Goal: Task Accomplishment & Management: Manage account settings

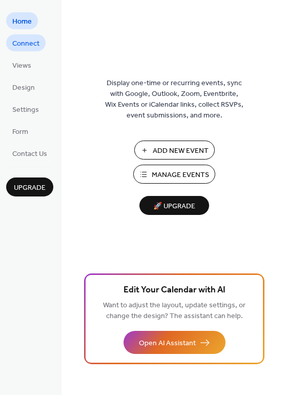
click at [23, 40] on span "Connect" at bounding box center [25, 43] width 27 height 11
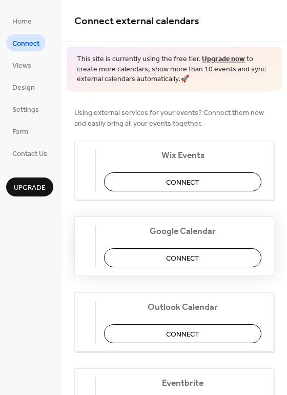
click at [182, 256] on span "Connect" at bounding box center [182, 258] width 33 height 11
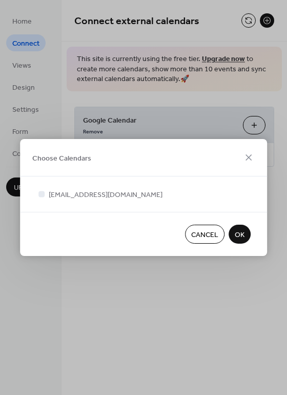
click at [245, 235] on button "OK" at bounding box center [240, 234] width 22 height 19
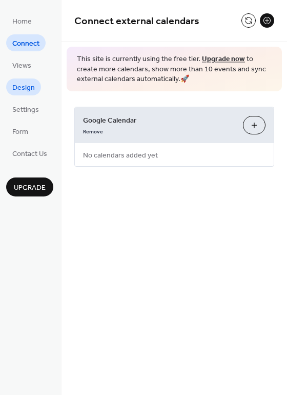
click at [27, 86] on span "Design" at bounding box center [23, 88] width 23 height 11
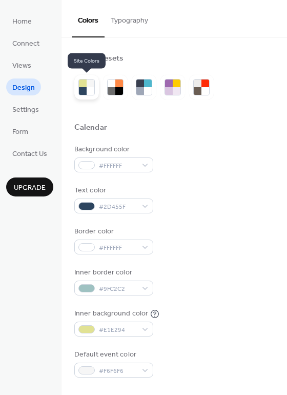
click at [87, 91] on div at bounding box center [91, 91] width 8 height 8
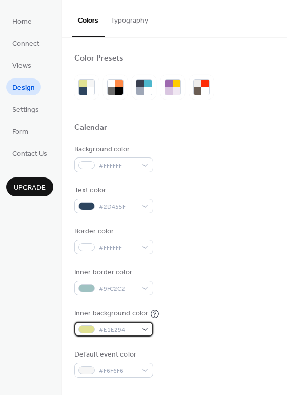
click at [128, 331] on span "#E1E294" at bounding box center [118, 330] width 38 height 11
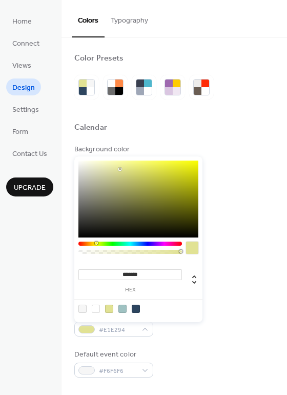
click at [123, 309] on div at bounding box center [122, 309] width 8 height 8
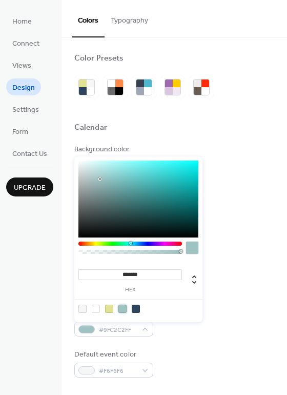
click at [82, 308] on div at bounding box center [82, 309] width 8 height 8
type input "*******"
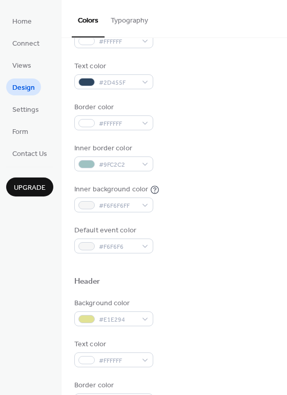
scroll to position [131, 0]
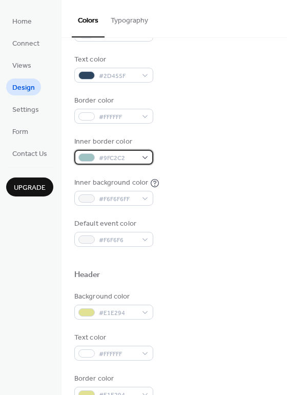
click at [131, 158] on span "#9FC2C2" at bounding box center [118, 158] width 38 height 11
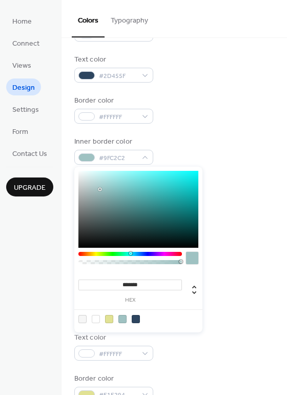
click at [134, 318] on div at bounding box center [136, 319] width 8 height 8
type input "*******"
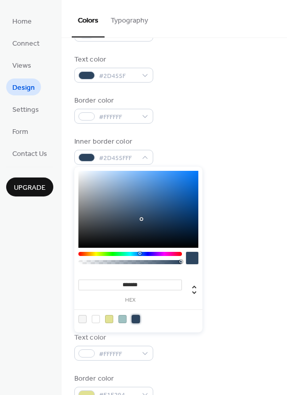
click at [256, 207] on div "Background color #FFFFFF Text color #2D455F Border color #FFFFFF Inner border c…" at bounding box center [174, 129] width 200 height 233
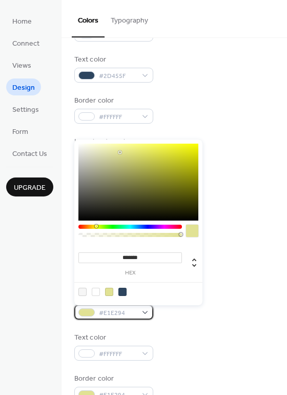
click at [128, 315] on span "#E1E294" at bounding box center [118, 313] width 38 height 11
click at [123, 292] on div at bounding box center [122, 292] width 8 height 8
type input "*******"
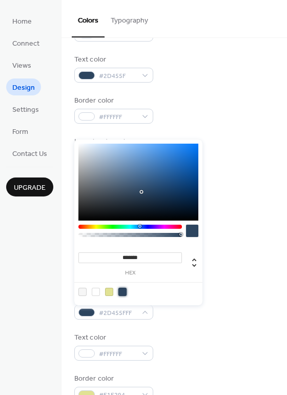
click at [229, 213] on div "Background color #FFFFFF Text color #2D455F Border color #FFFFFF Inner border c…" at bounding box center [174, 129] width 200 height 233
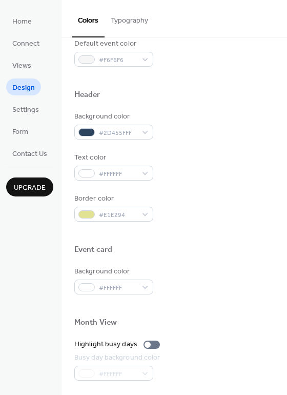
scroll to position [312, 0]
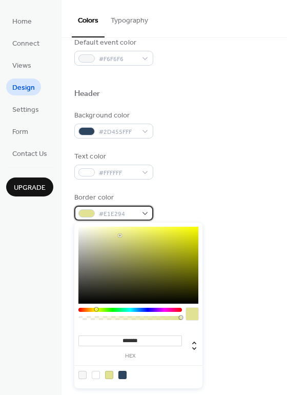
click at [142, 213] on div "#E1E294" at bounding box center [113, 213] width 79 height 15
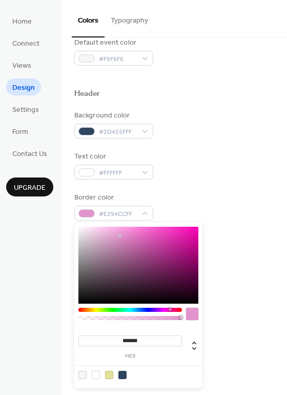
click at [170, 310] on div at bounding box center [130, 310] width 104 height 4
click at [98, 231] on div at bounding box center [138, 265] width 120 height 77
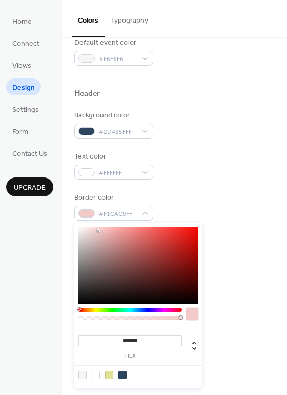
click at [79, 310] on div at bounding box center [130, 310] width 104 height 4
click at [92, 225] on div "******* hex" at bounding box center [138, 306] width 128 height 166
click at [92, 231] on div at bounding box center [138, 265] width 120 height 77
type input "*******"
click at [97, 229] on div at bounding box center [138, 265] width 120 height 77
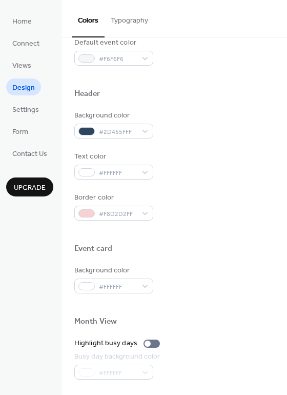
click at [247, 199] on div "Border color #F8D2D2FF" at bounding box center [174, 206] width 200 height 28
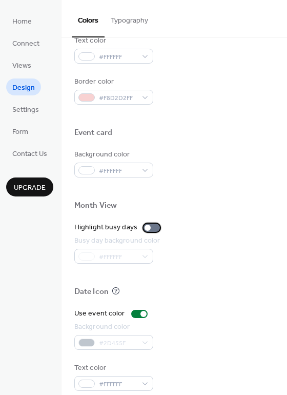
click at [146, 229] on div at bounding box center [148, 228] width 6 height 6
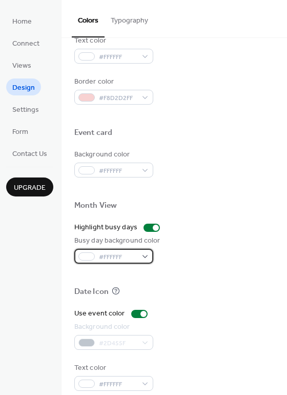
click at [147, 255] on div "#FFFFFF" at bounding box center [113, 256] width 79 height 15
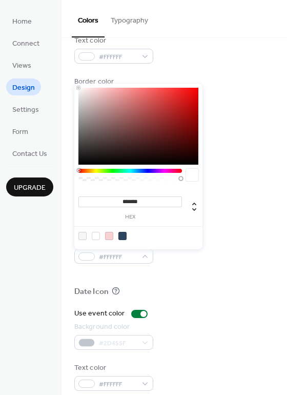
click at [104, 171] on div at bounding box center [130, 171] width 104 height 4
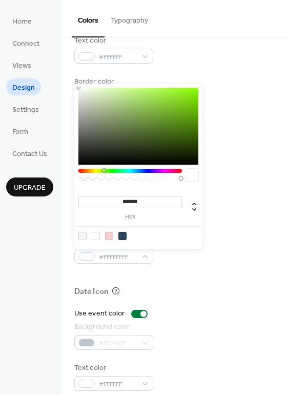
click at [101, 171] on div at bounding box center [130, 171] width 104 height 4
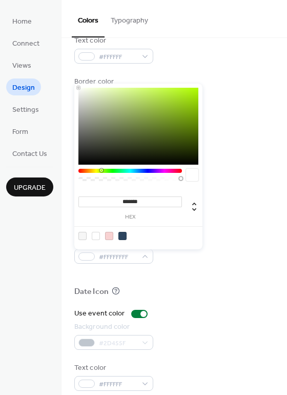
click at [120, 97] on div at bounding box center [138, 126] width 120 height 77
click at [104, 170] on div at bounding box center [102, 170] width 3 height 3
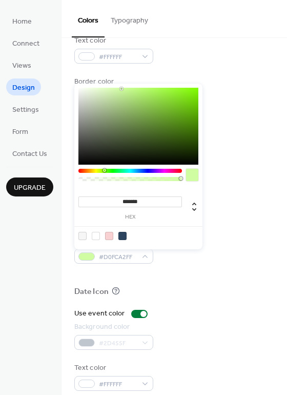
click at [121, 89] on div at bounding box center [138, 126] width 120 height 77
click at [122, 91] on div at bounding box center [138, 126] width 120 height 77
type input "*******"
click at [122, 92] on div at bounding box center [123, 92] width 2 height 2
click at [197, 242] on div at bounding box center [138, 235] width 130 height 19
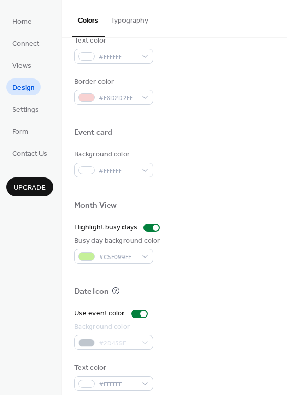
click at [175, 306] on div at bounding box center [174, 304] width 200 height 8
click at [203, 320] on div "Use event color Background color #2D455F Text color #FFFFFF" at bounding box center [174, 349] width 200 height 83
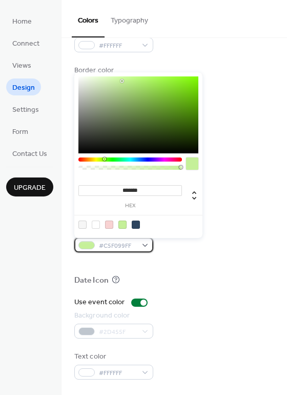
click at [139, 243] on div "#C5F099FF" at bounding box center [113, 244] width 79 height 15
click at [110, 93] on div at bounding box center [138, 114] width 120 height 77
click at [107, 94] on div at bounding box center [138, 114] width 120 height 77
type input "*******"
click at [108, 92] on div at bounding box center [138, 114] width 120 height 77
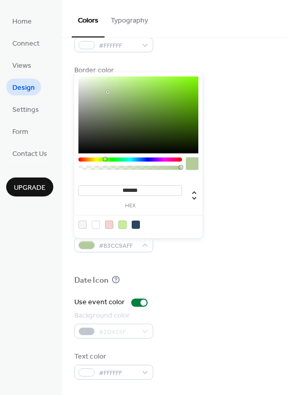
click at [248, 157] on div "Background color #FFFFFF" at bounding box center [174, 152] width 200 height 28
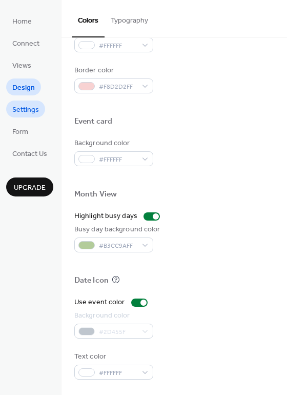
click at [21, 107] on span "Settings" at bounding box center [25, 110] width 27 height 11
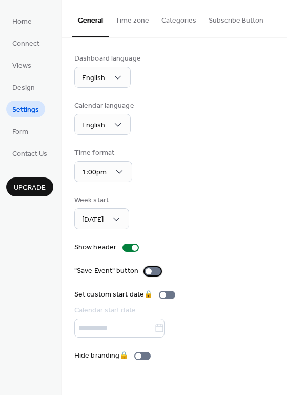
click at [141, 272] on label ""Save Event" button" at bounding box center [119, 271] width 91 height 11
click at [31, 127] on link "Form" at bounding box center [20, 131] width 28 height 17
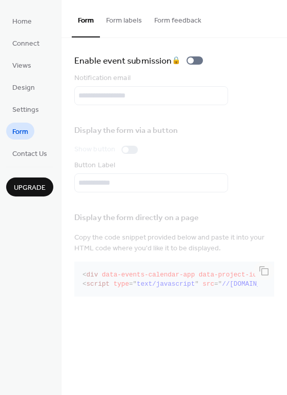
click at [130, 20] on button "Form labels" at bounding box center [124, 18] width 48 height 36
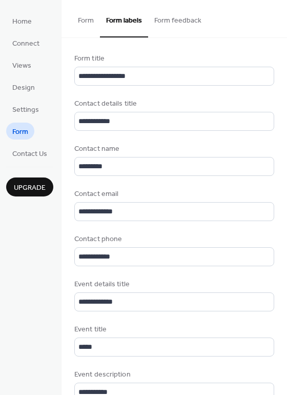
click at [175, 25] on button "Form feedback" at bounding box center [177, 18] width 59 height 36
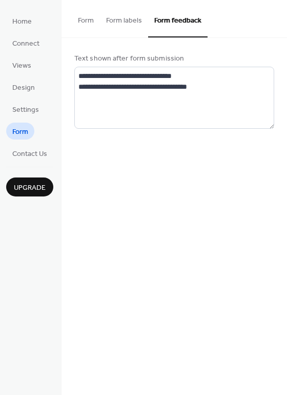
click at [109, 24] on button "Form labels" at bounding box center [124, 18] width 48 height 36
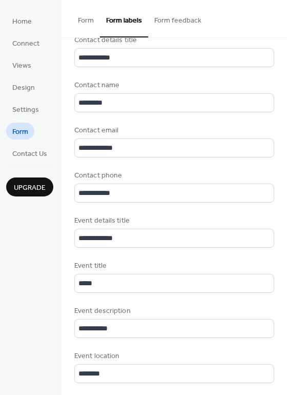
scroll to position [69, 0]
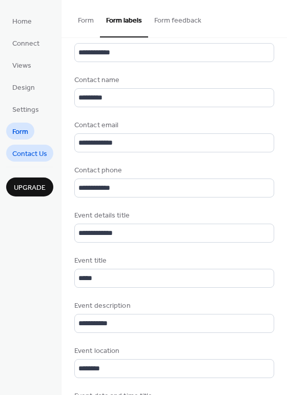
click at [37, 158] on span "Contact Us" at bounding box center [29, 154] width 35 height 11
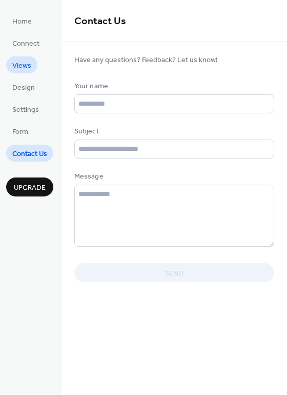
click at [29, 64] on span "Views" at bounding box center [21, 66] width 19 height 11
